Goal: Contribute content: Contribute content

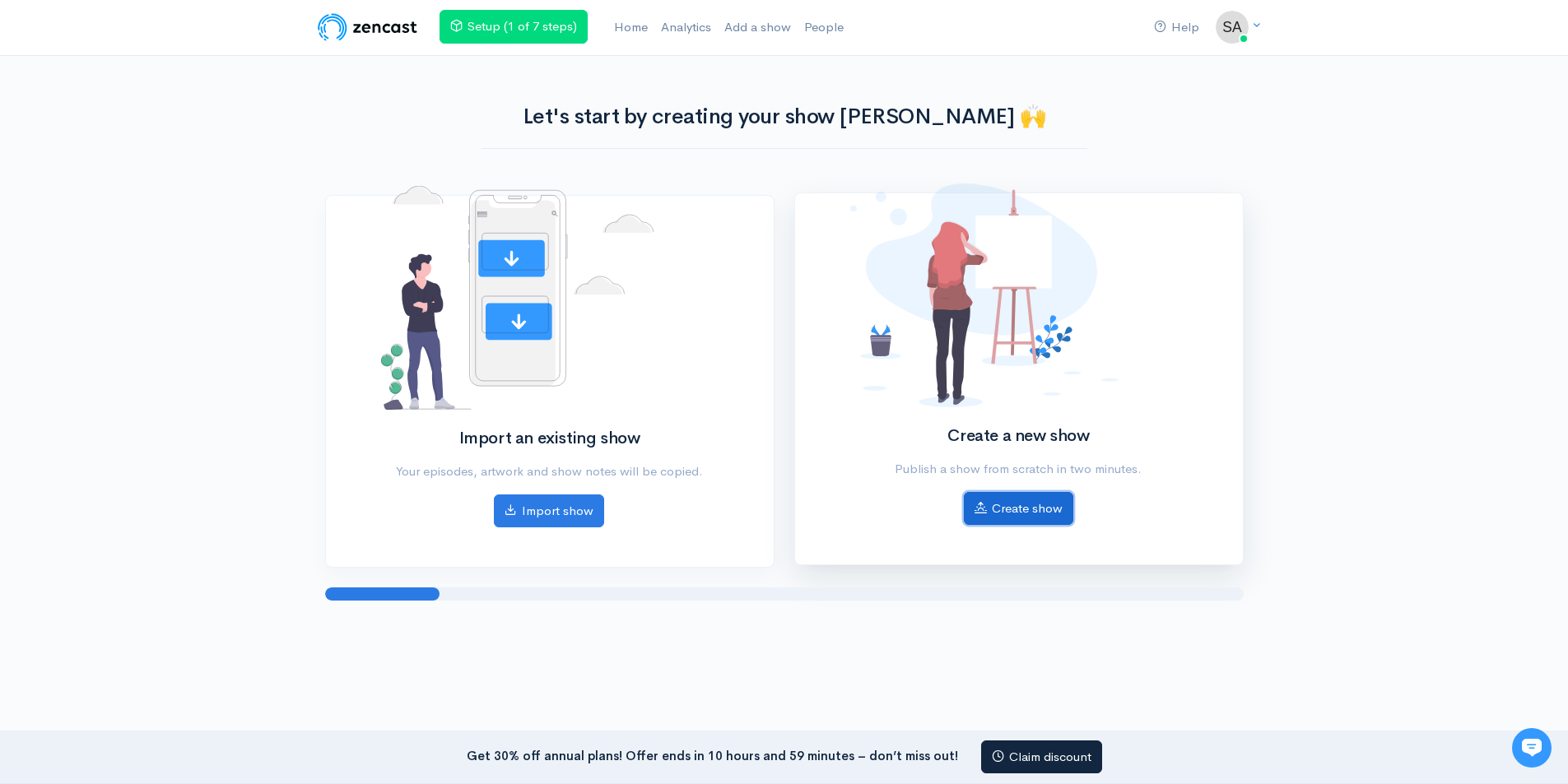
click at [1035, 511] on link "Create show" at bounding box center [1019, 509] width 109 height 34
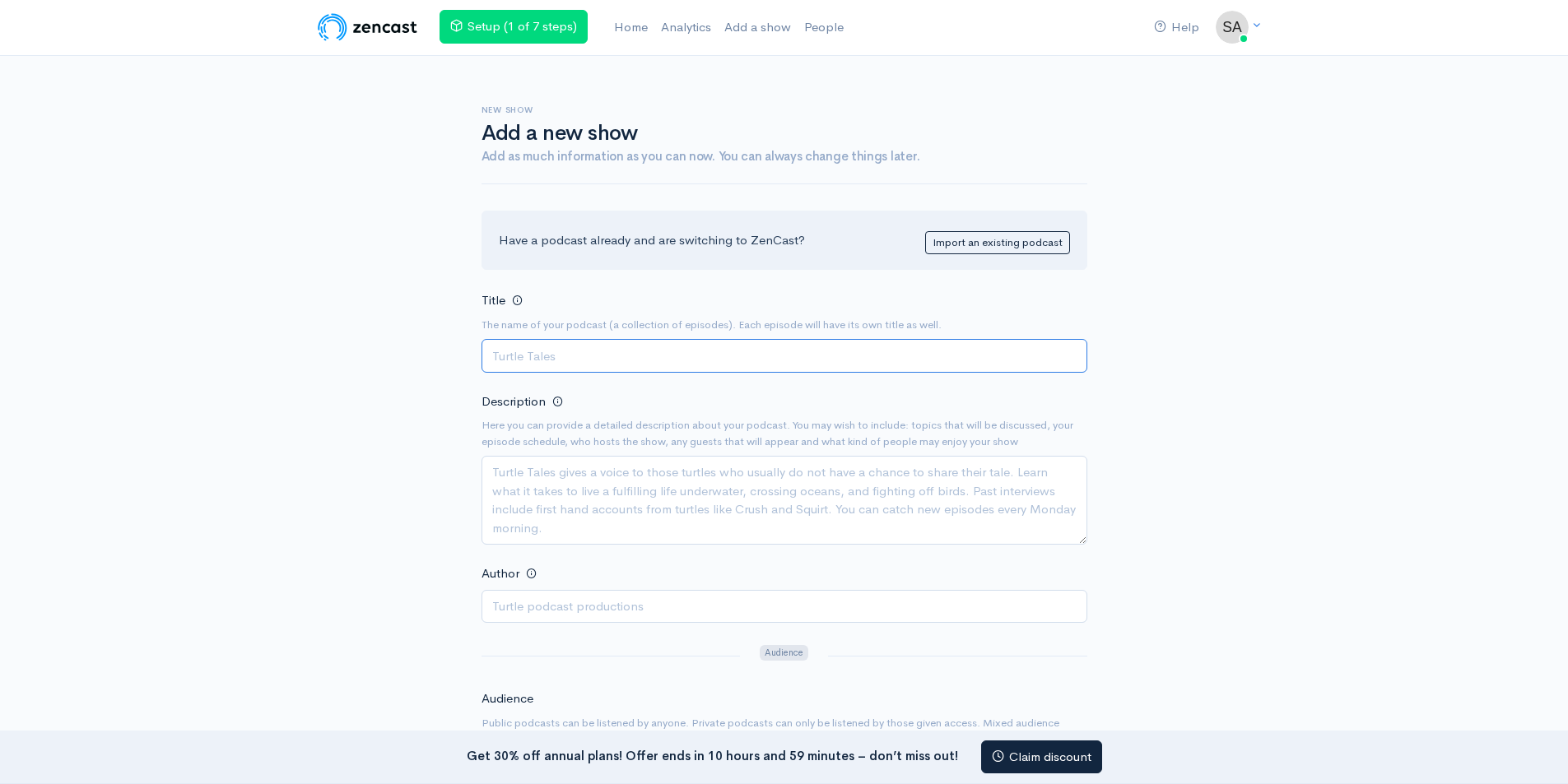
drag, startPoint x: 673, startPoint y: 356, endPoint x: 671, endPoint y: 346, distance: 10.2
click at [671, 354] on input "Title" at bounding box center [784, 356] width 606 height 34
paste input "Samira Semi Podcast"
type input "Samira Semi Podcast"
click at [610, 465] on textarea "Description" at bounding box center [784, 500] width 606 height 89
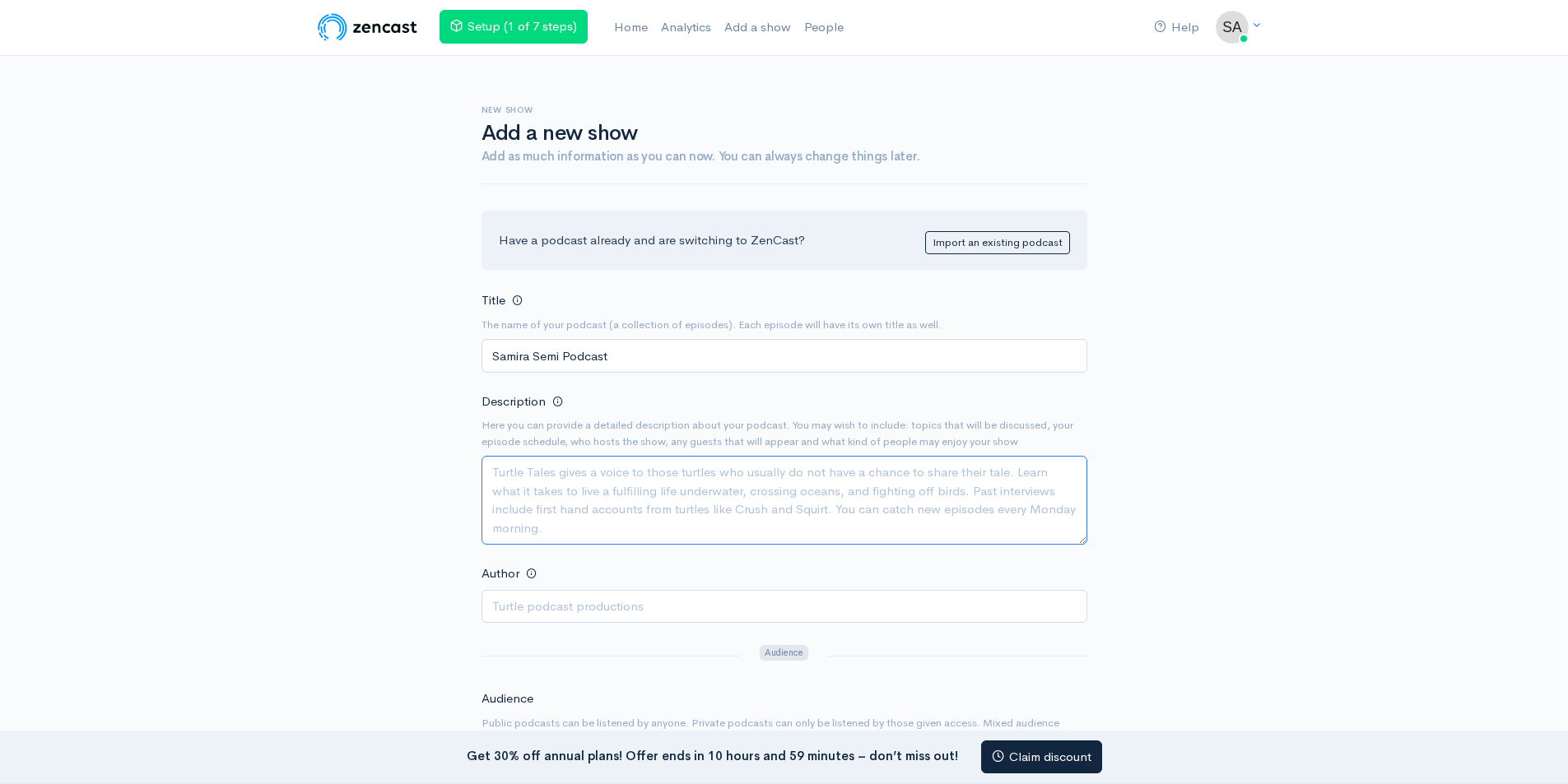
click at [622, 484] on textarea "Description" at bounding box center [784, 500] width 606 height 89
paste textarea "Step into the action with me, [PERSON_NAME], as we explore the vibrant universe…"
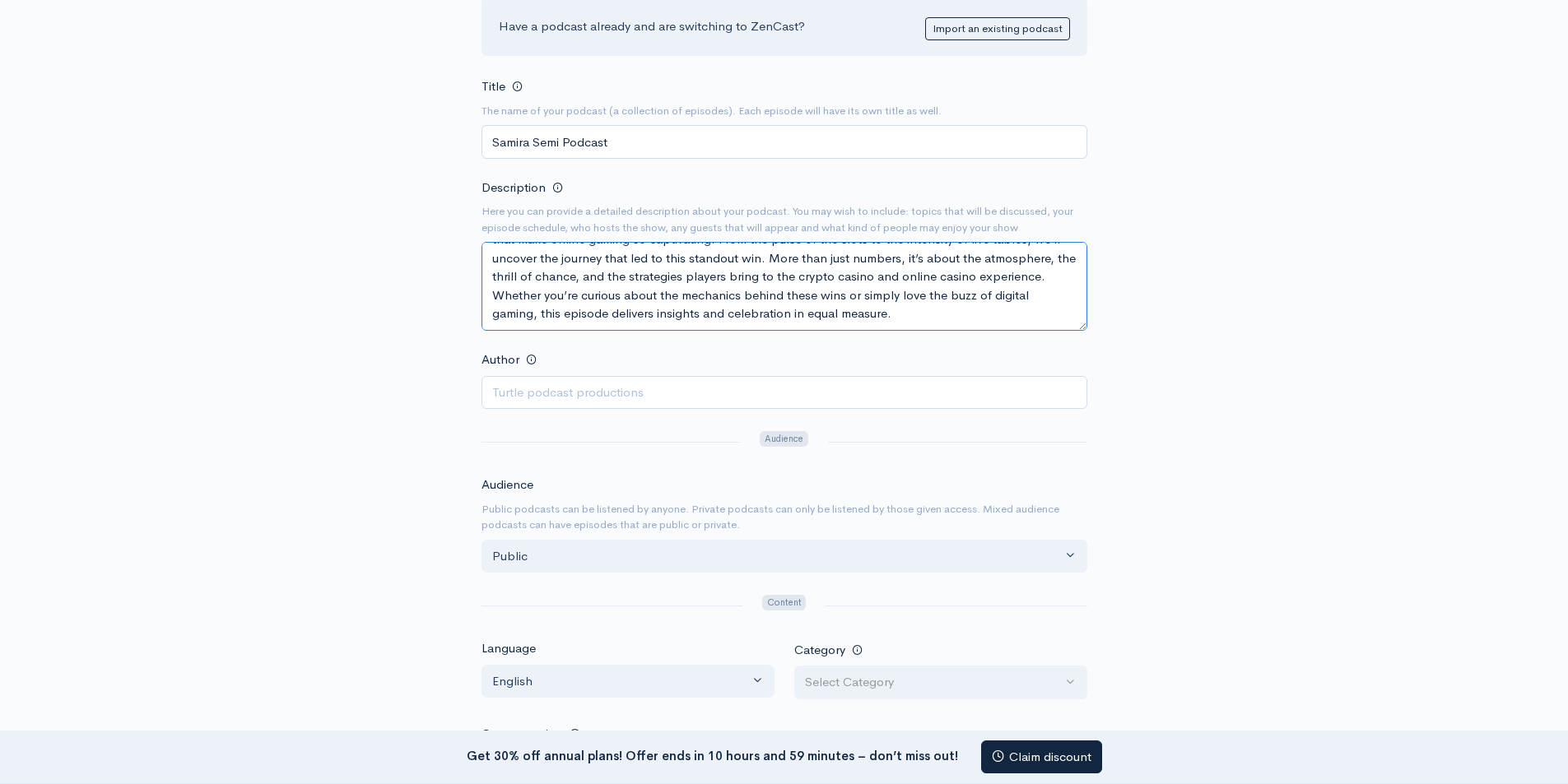
scroll to position [247, 0]
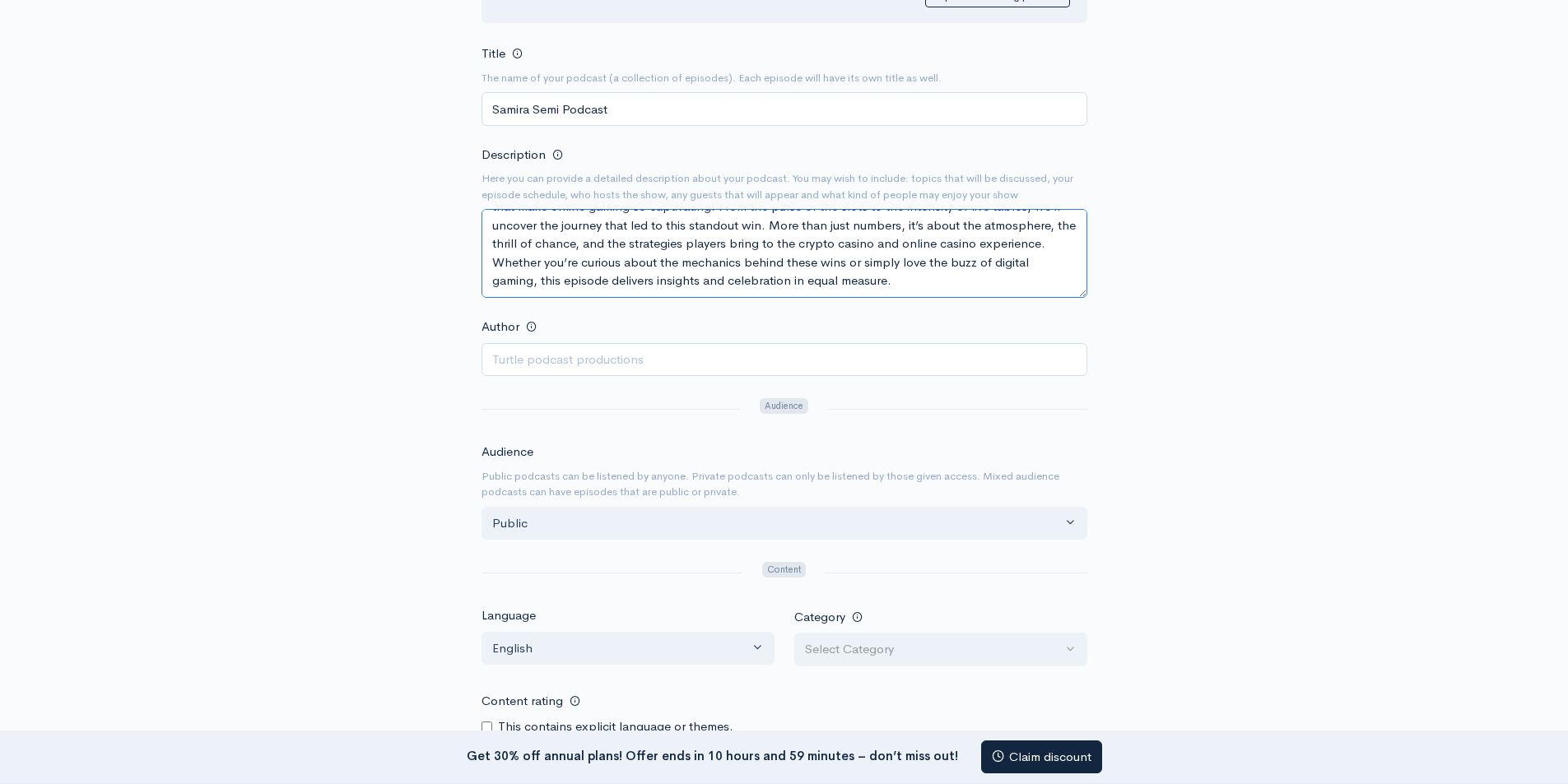
type textarea "Step into the action with me, [PERSON_NAME], as we explore the vibrant universe…"
drag, startPoint x: 588, startPoint y: 359, endPoint x: 590, endPoint y: 370, distance: 11.2
click at [588, 359] on input "Author" at bounding box center [784, 360] width 606 height 34
click at [571, 356] on input "Author" at bounding box center [784, 360] width 606 height 34
paste input "samira semi"
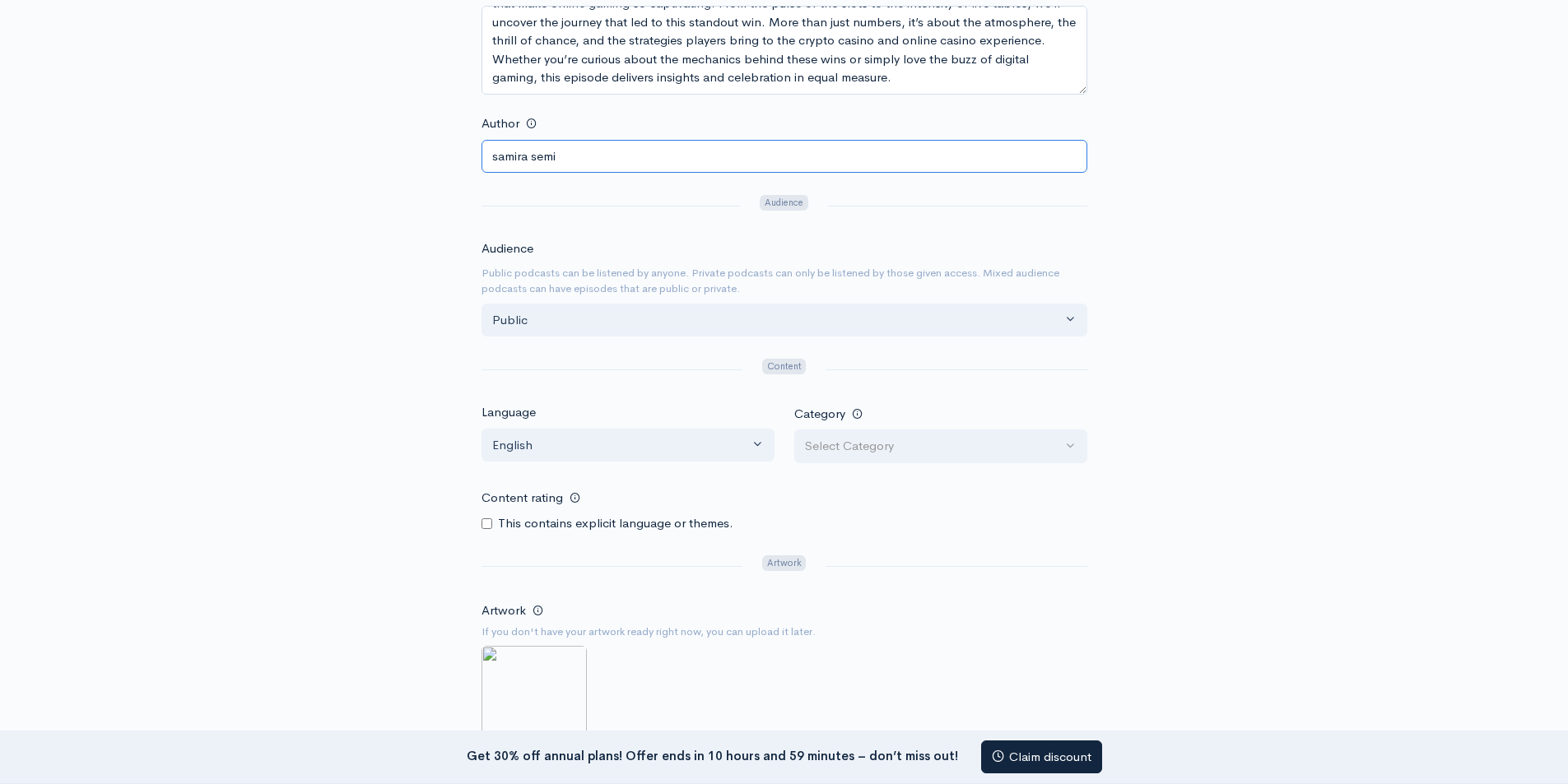
scroll to position [494, 0]
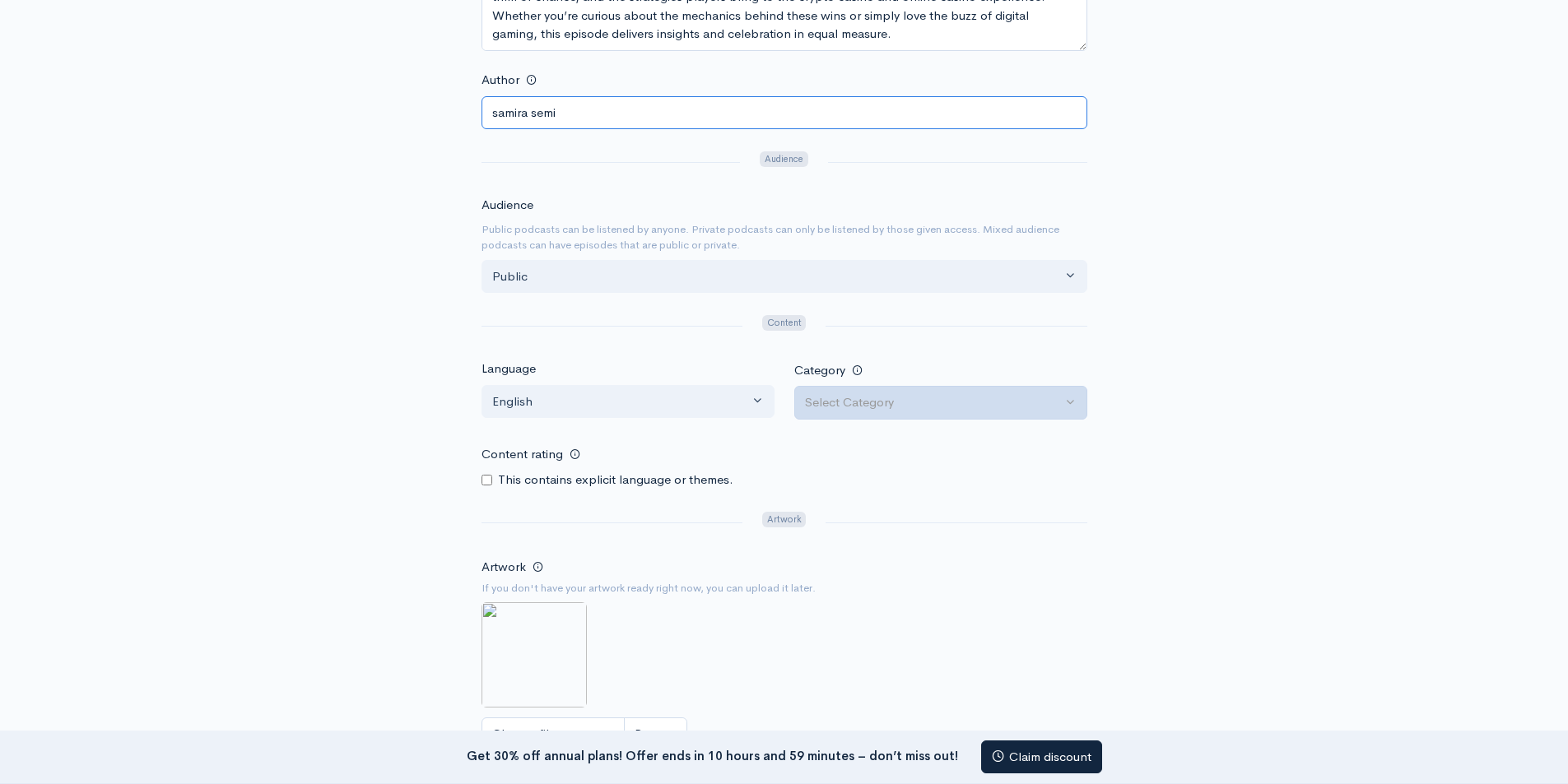
type input "samira semi"
click at [907, 408] on div "Select Category" at bounding box center [933, 403] width 257 height 19
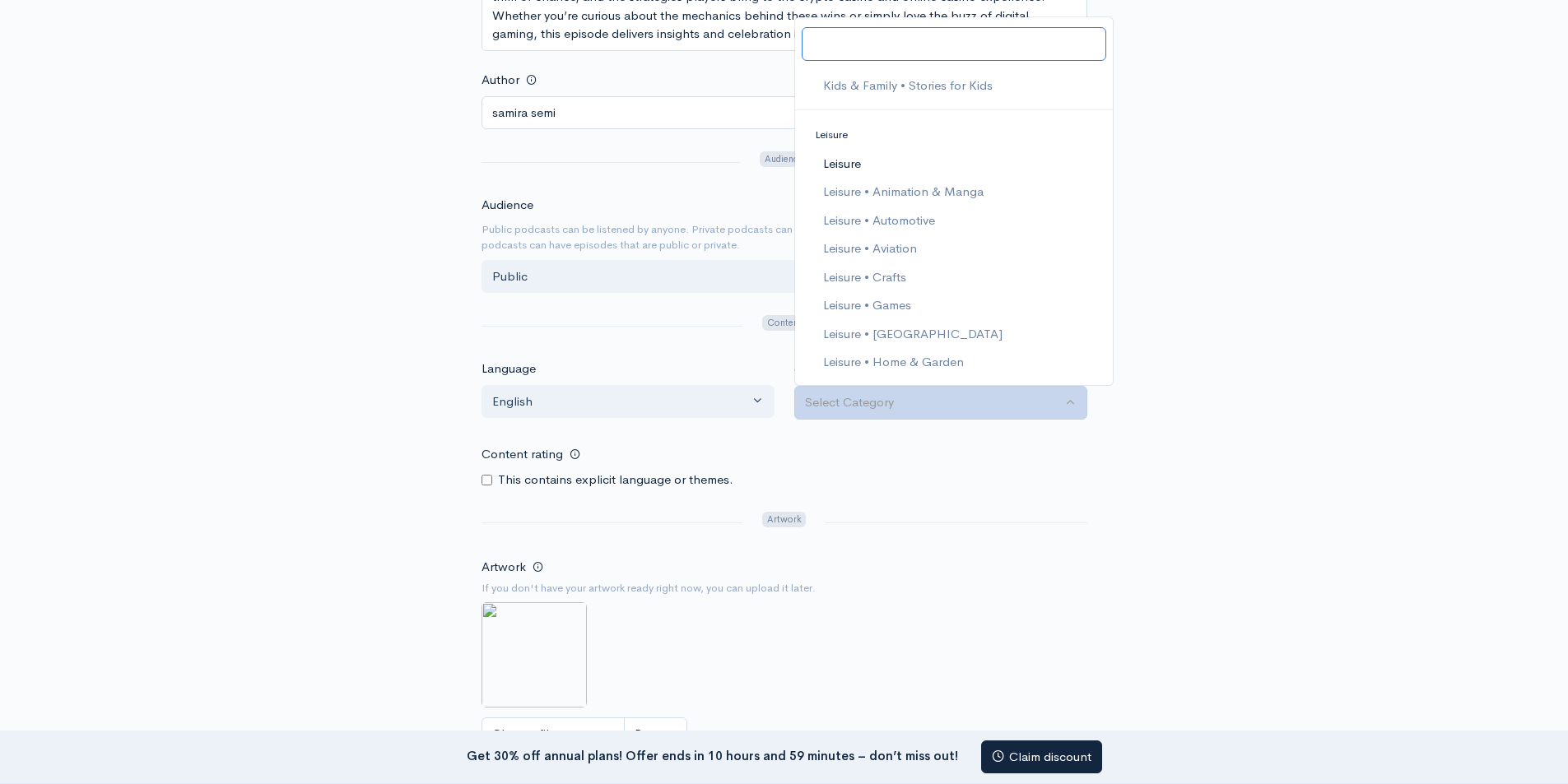
scroll to position [1646, 0]
click at [894, 283] on span "Leisure • Games" at bounding box center [866, 278] width 88 height 19
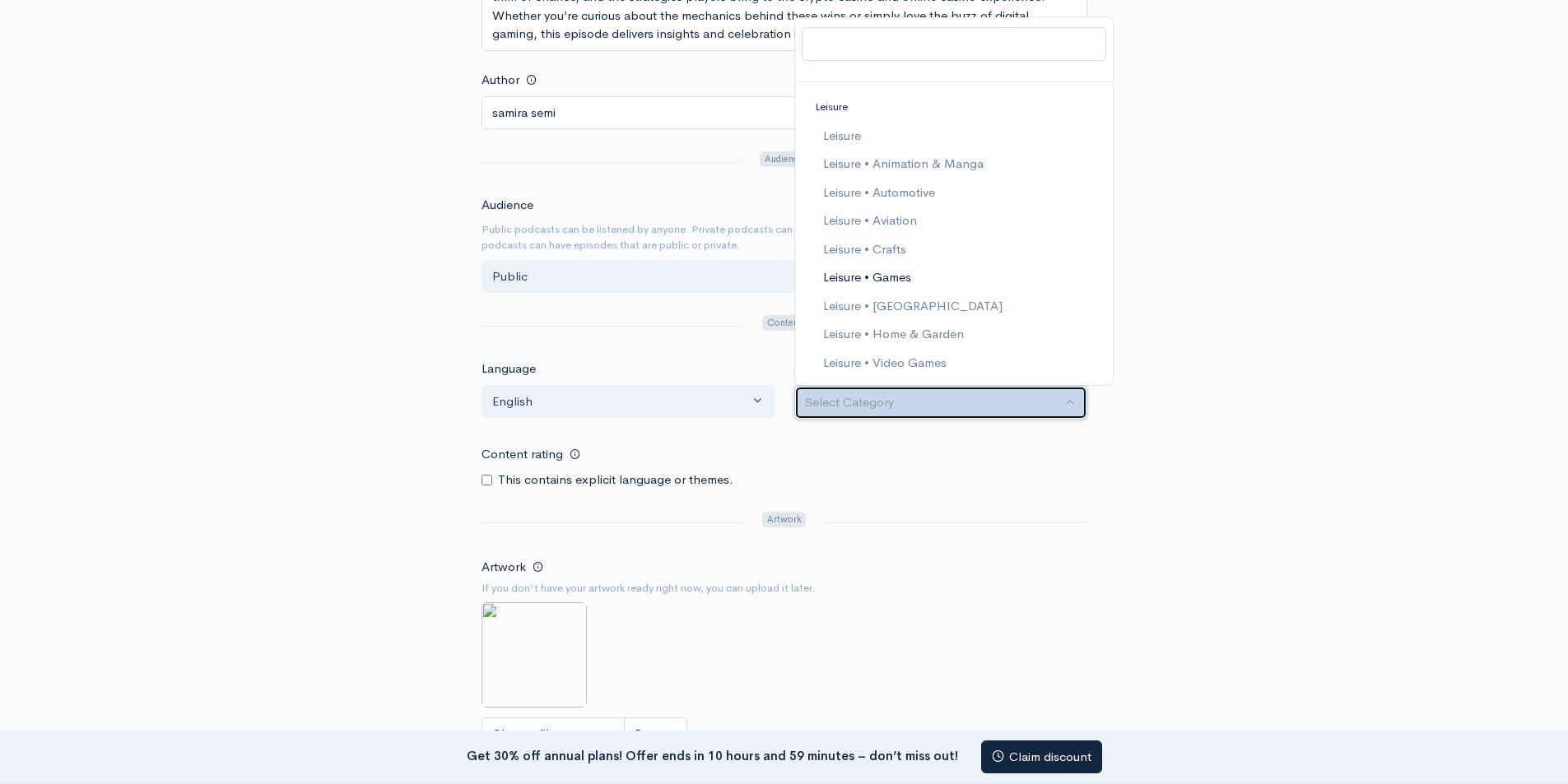
select select "Leisure > Games"
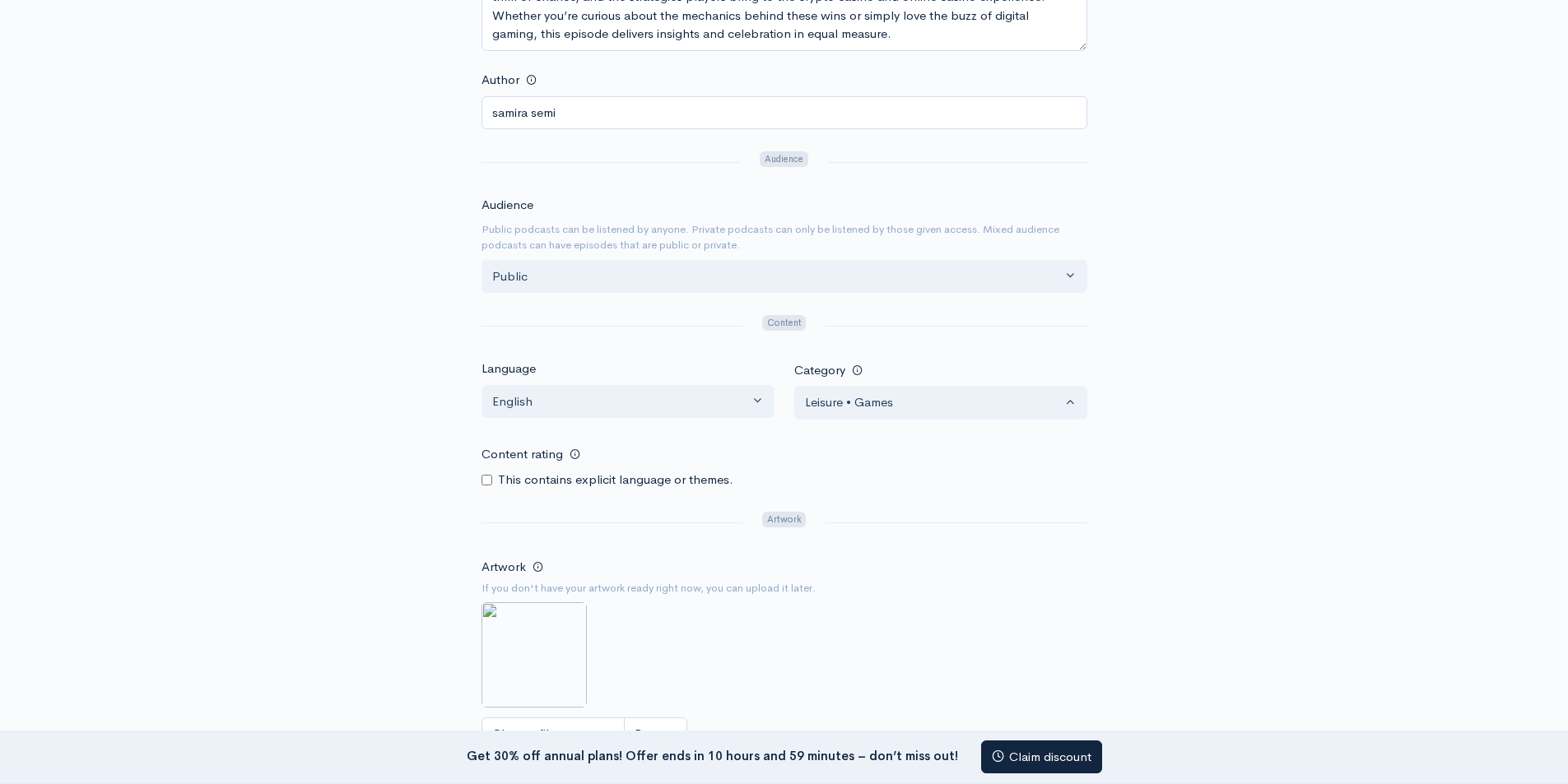
click at [1299, 319] on div "Help Notifications View all Your profile Team settings Default team Current Log…" at bounding box center [784, 190] width 1568 height 1367
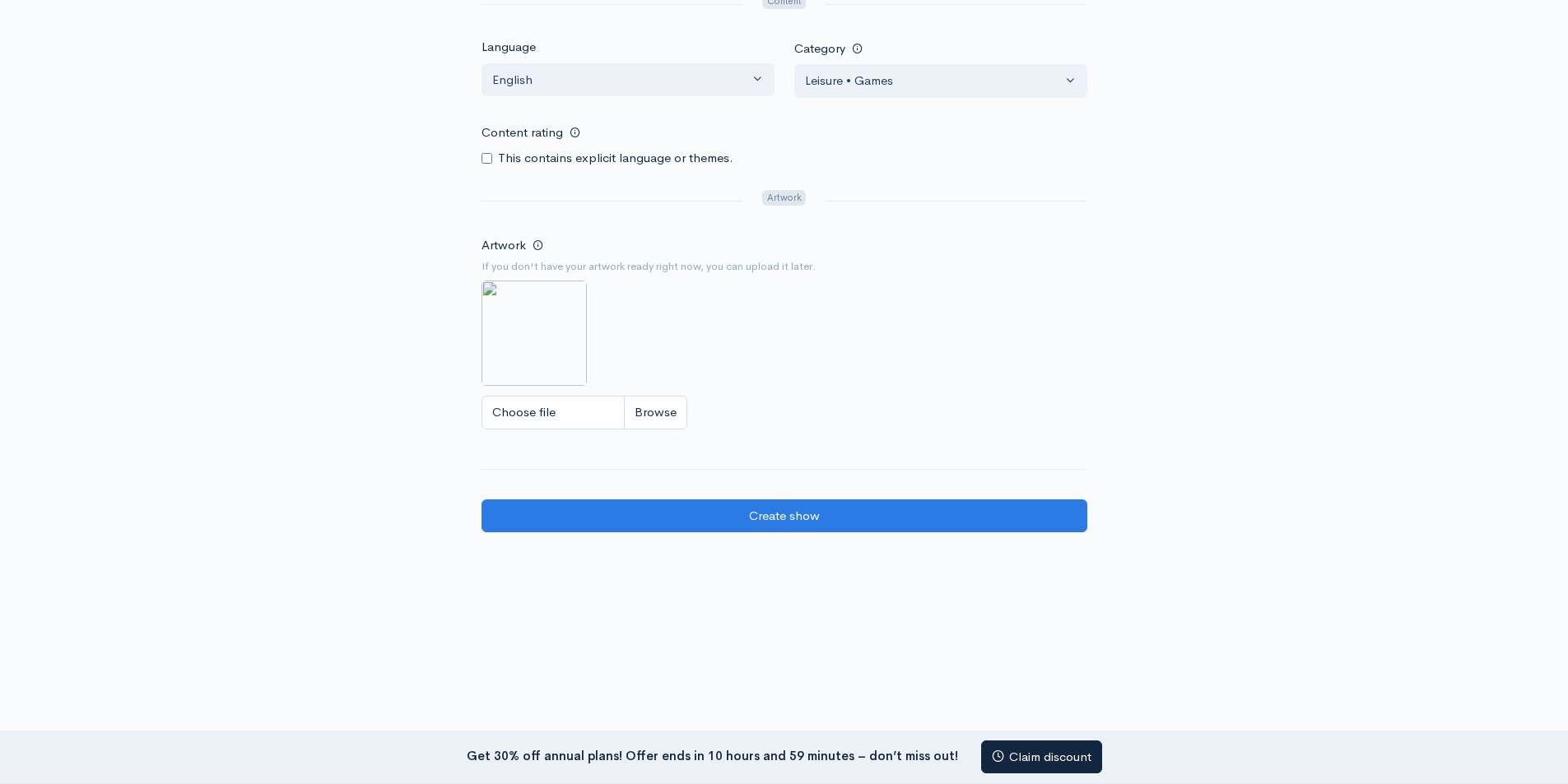
scroll to position [823, 0]
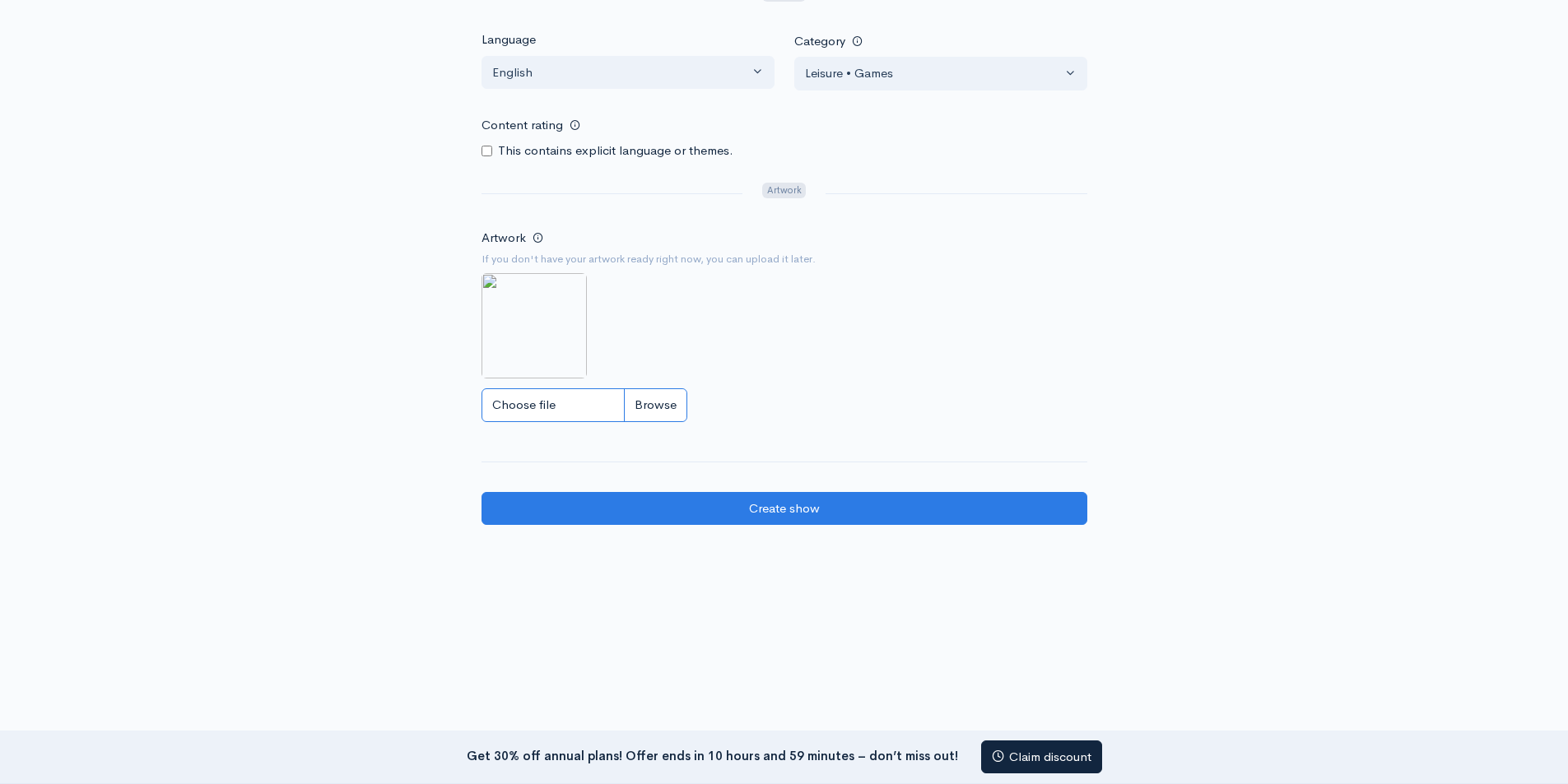
click at [568, 411] on input "Choose file" at bounding box center [584, 405] width 206 height 34
type input "C:\fakepath\Samira Semi Podcast.png"
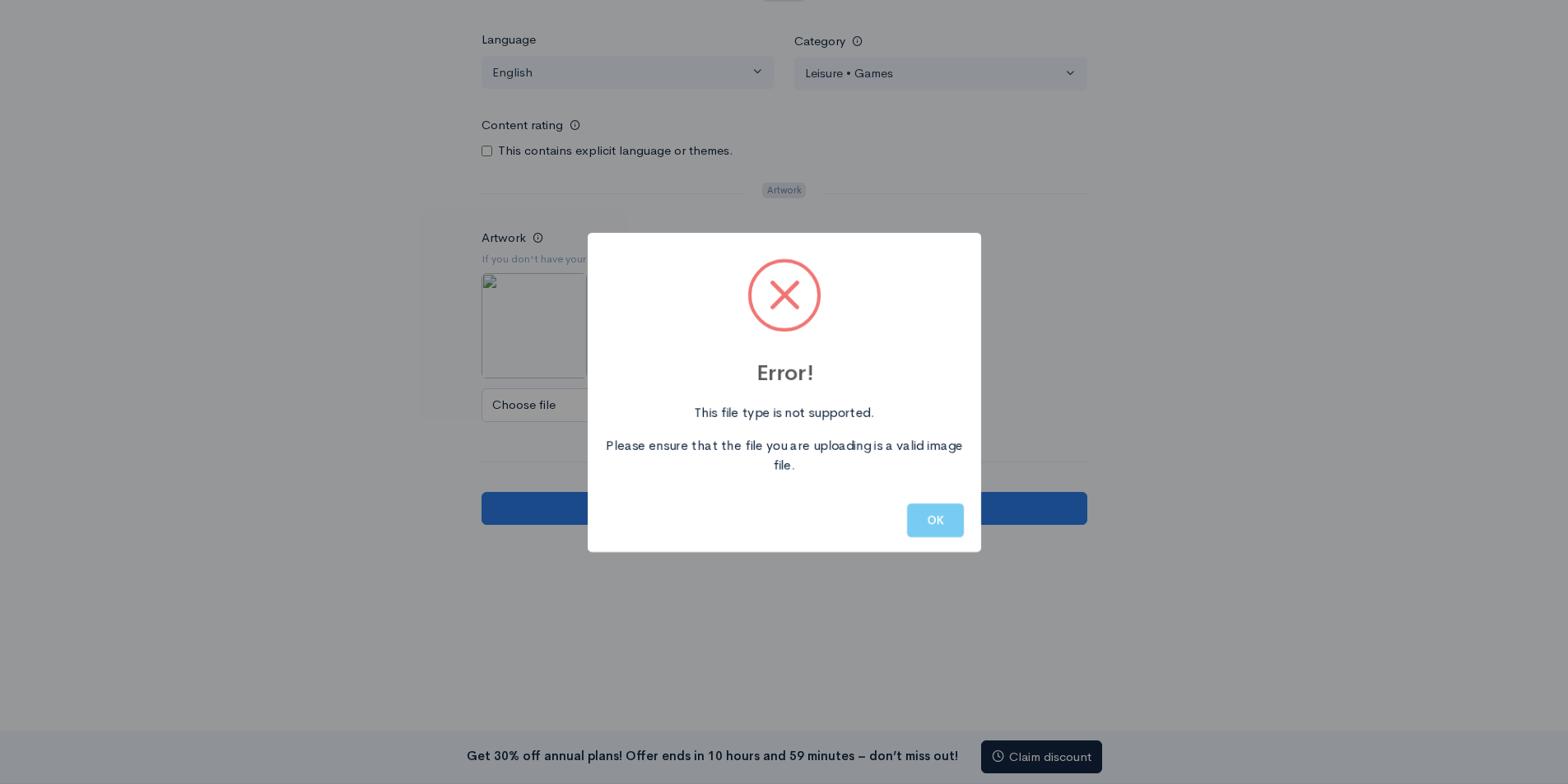
click at [927, 524] on button "OK" at bounding box center [935, 520] width 57 height 34
